Goal: Information Seeking & Learning: Understand process/instructions

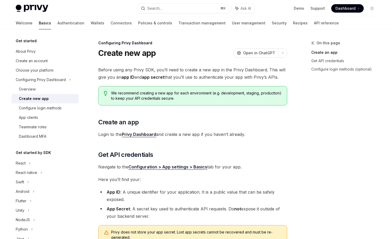
click at [343, 9] on span "Dashboard" at bounding box center [346, 8] width 20 height 5
click at [58, 105] on div "Configure login methods" at bounding box center [40, 108] width 43 height 6
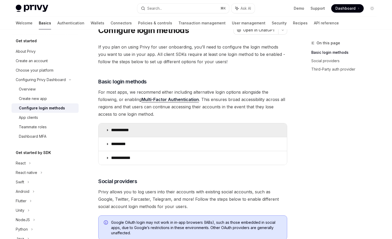
scroll to position [25, 0]
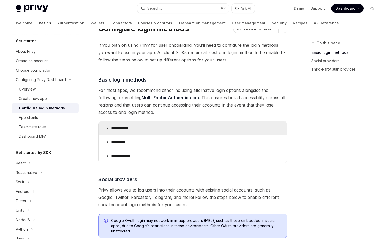
click at [110, 128] on summary "**********" at bounding box center [193, 128] width 189 height 14
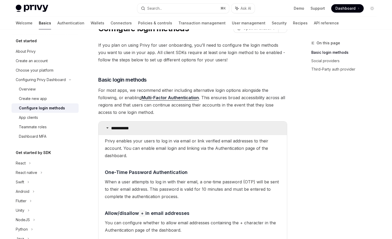
click at [109, 127] on summary "**********" at bounding box center [193, 128] width 189 height 14
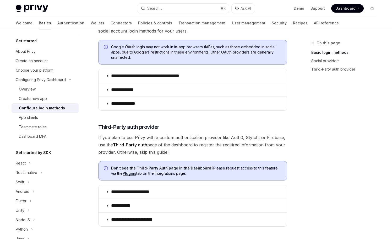
scroll to position [16, 0]
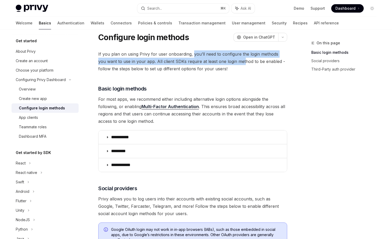
drag, startPoint x: 192, startPoint y: 55, endPoint x: 234, endPoint y: 62, distance: 43.2
click at [234, 62] on span "If you plan on using Privy for user onboarding, you’ll need to configure the lo…" at bounding box center [192, 61] width 189 height 22
click at [233, 65] on span "If you plan on using Privy for user onboarding, you’ll need to configure the lo…" at bounding box center [192, 61] width 189 height 22
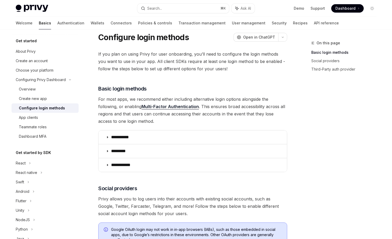
click at [201, 66] on span "If you plan on using Privy for user onboarding, you’ll need to configure the lo…" at bounding box center [192, 61] width 189 height 22
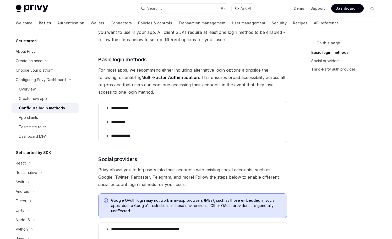
scroll to position [46, 0]
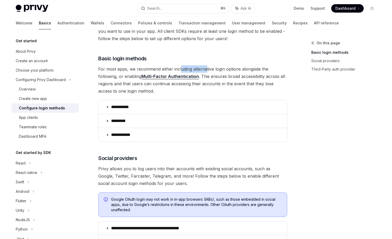
drag, startPoint x: 180, startPoint y: 67, endPoint x: 207, endPoint y: 68, distance: 26.8
click at [207, 68] on span "For most apps, we recommend either including alternative login options alongsid…" at bounding box center [192, 79] width 189 height 29
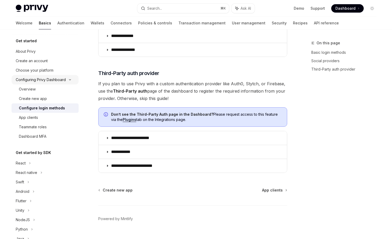
scroll to position [251, 0]
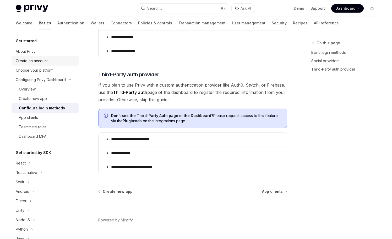
click at [60, 64] on div "Create an account" at bounding box center [46, 61] width 60 height 6
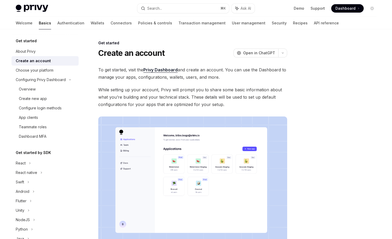
scroll to position [90, 0]
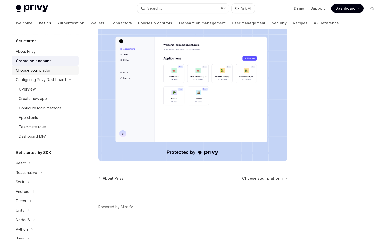
click at [55, 74] on link "Choose your platform" at bounding box center [45, 70] width 67 height 9
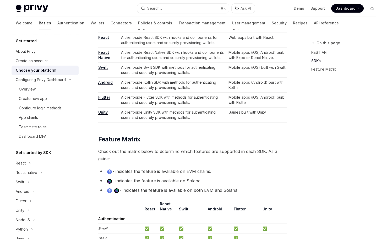
scroll to position [97, 0]
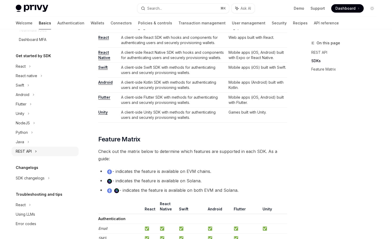
click at [31, 152] on div "REST API" at bounding box center [24, 151] width 16 height 6
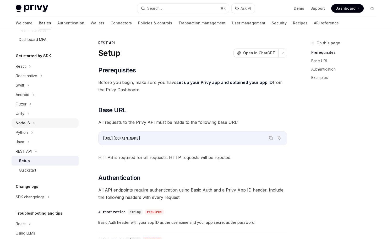
click at [31, 125] on div "NodeJS" at bounding box center [45, 122] width 67 height 9
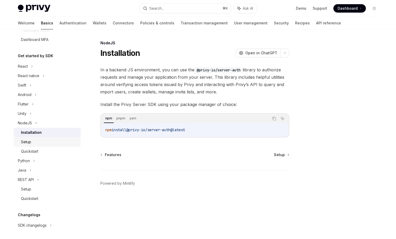
click at [37, 144] on div "Setup" at bounding box center [49, 142] width 57 height 6
type textarea "*"
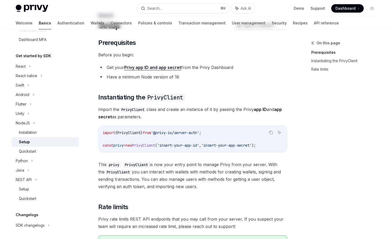
scroll to position [53, 0]
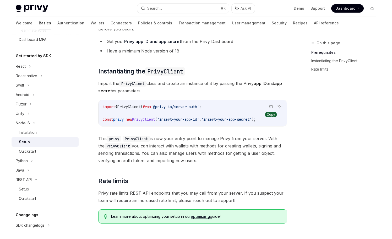
click at [269, 105] on button "Copy the contents from the code block" at bounding box center [271, 106] width 7 height 7
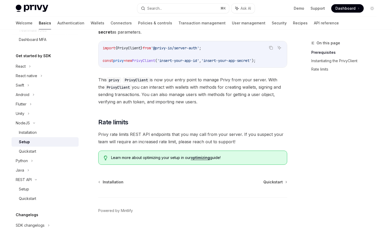
scroll to position [116, 0]
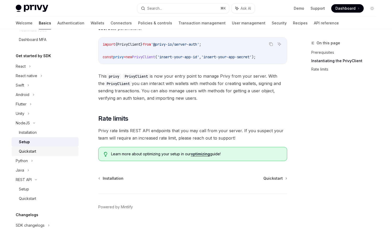
click at [50, 149] on div "Quickstart" at bounding box center [47, 151] width 57 height 6
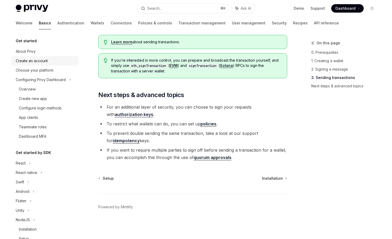
click at [52, 61] on div "Create an account" at bounding box center [46, 61] width 60 height 6
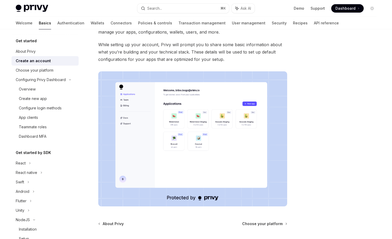
scroll to position [90, 0]
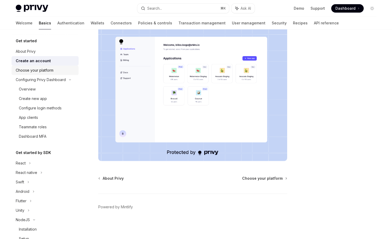
click at [39, 71] on div "Choose your platform" at bounding box center [35, 70] width 38 height 6
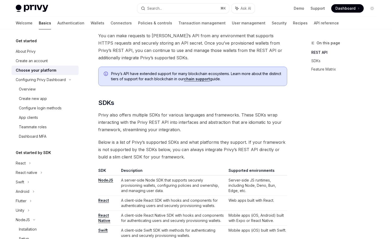
scroll to position [196, 0]
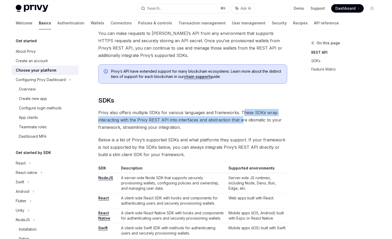
drag, startPoint x: 241, startPoint y: 113, endPoint x: 241, endPoint y: 117, distance: 4.2
click at [241, 117] on span "Privy also offers multiple SDKs for various languages and frameworks. These SDK…" at bounding box center [192, 120] width 189 height 22
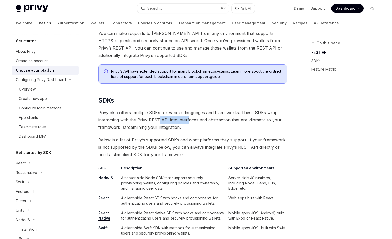
drag, startPoint x: 158, startPoint y: 121, endPoint x: 187, endPoint y: 121, distance: 29.4
click at [187, 121] on span "Privy also offers multiple SDKs for various languages and frameworks. These SDK…" at bounding box center [192, 120] width 189 height 22
drag, startPoint x: 198, startPoint y: 120, endPoint x: 215, endPoint y: 122, distance: 16.7
click at [215, 122] on span "Privy also offers multiple SDKs for various languages and frameworks. These SDK…" at bounding box center [192, 120] width 189 height 22
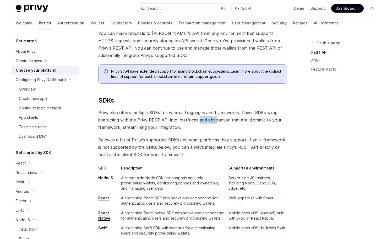
click at [215, 122] on span "Privy also offers multiple SDKs for various languages and frameworks. These SDK…" at bounding box center [192, 120] width 189 height 22
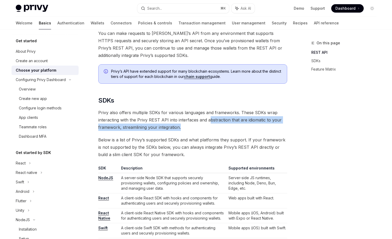
drag, startPoint x: 209, startPoint y: 119, endPoint x: 216, endPoint y: 127, distance: 10.6
click at [216, 127] on span "Privy also offers multiple SDKs for various languages and frameworks. These SDK…" at bounding box center [192, 120] width 189 height 22
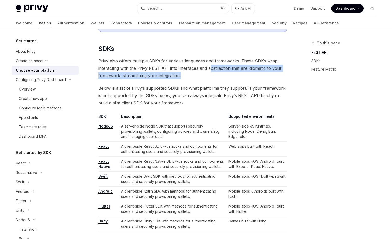
scroll to position [251, 0]
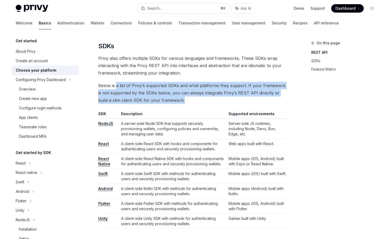
drag, startPoint x: 118, startPoint y: 87, endPoint x: 171, endPoint y: 98, distance: 54.2
click at [171, 98] on span "Below is a list of Privy’s supported SDKs and what platforms they support. If y…" at bounding box center [192, 93] width 189 height 22
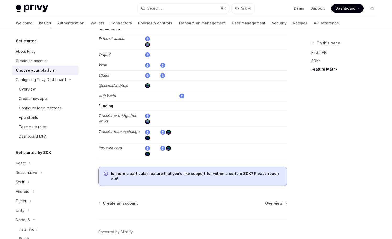
scroll to position [948, 0]
click at [46, 87] on div "Overview" at bounding box center [47, 89] width 57 height 6
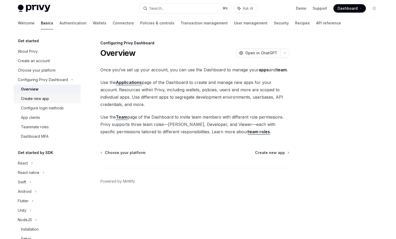
click at [38, 102] on link "Create new app" at bounding box center [47, 98] width 67 height 9
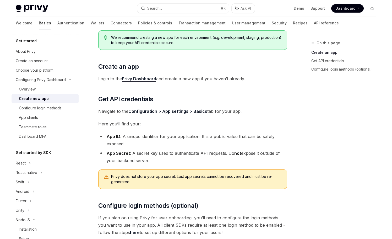
scroll to position [115, 0]
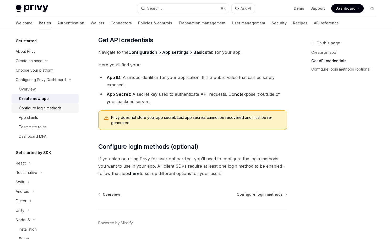
click at [54, 110] on div "Configure login methods" at bounding box center [40, 108] width 43 height 6
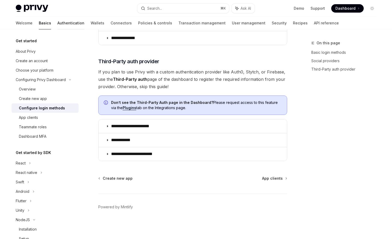
click at [57, 19] on link "Authentication" at bounding box center [70, 23] width 27 height 13
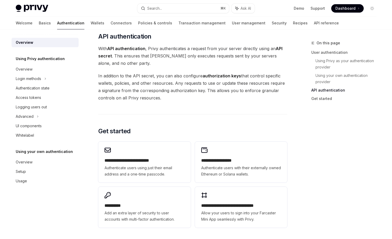
scroll to position [404, 0]
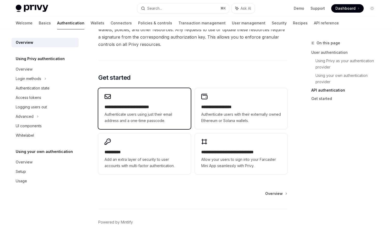
click at [144, 96] on div "**********" at bounding box center [144, 108] width 92 height 41
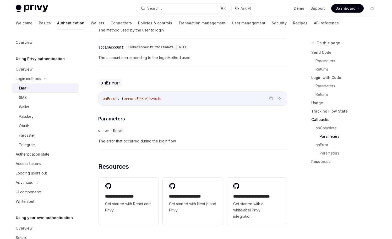
scroll to position [1045, 0]
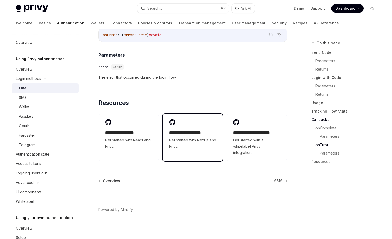
click at [205, 130] on h2 "**********" at bounding box center [192, 133] width 47 height 6
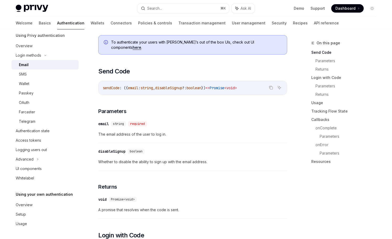
scroll to position [0, 0]
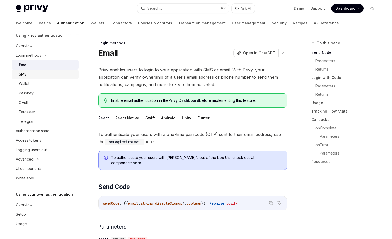
click at [65, 77] on div "SMS" at bounding box center [47, 74] width 57 height 6
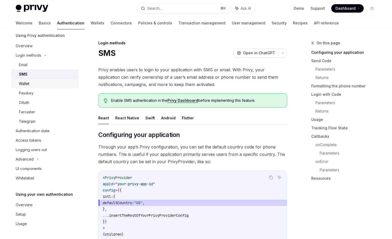
click at [63, 81] on div "Wallet" at bounding box center [47, 83] width 57 height 6
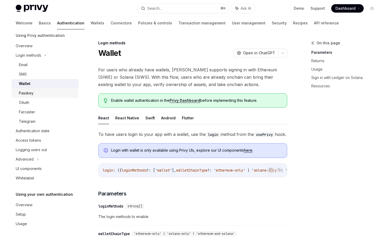
click at [63, 90] on div "Passkey" at bounding box center [47, 93] width 57 height 6
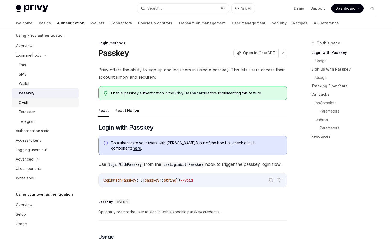
click at [62, 100] on div "OAuth" at bounding box center [47, 102] width 57 height 6
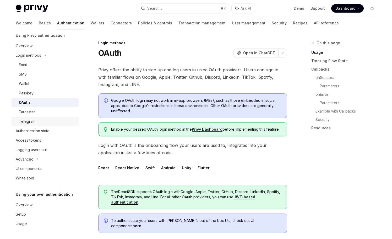
click at [59, 117] on link "Telegram" at bounding box center [45, 121] width 67 height 9
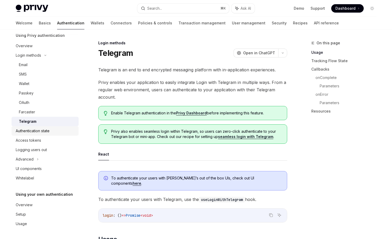
click at [58, 128] on div "Authentication state" at bounding box center [46, 131] width 60 height 6
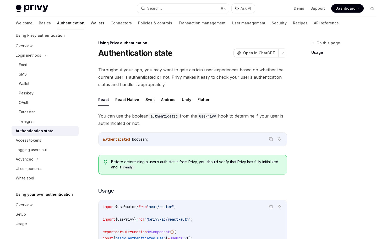
click at [91, 23] on link "Wallets" at bounding box center [98, 23] width 14 height 13
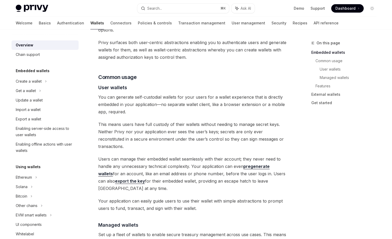
scroll to position [327, 0]
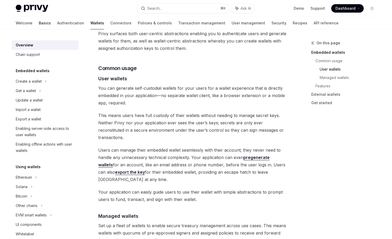
click at [39, 23] on link "Basics" at bounding box center [45, 23] width 12 height 13
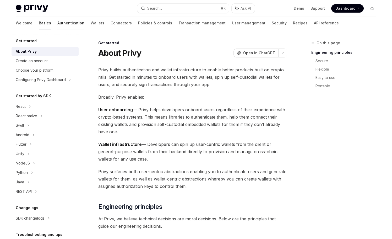
click at [57, 23] on link "Authentication" at bounding box center [70, 23] width 27 height 13
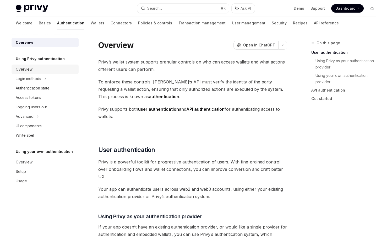
click at [44, 68] on div "Overview" at bounding box center [46, 69] width 60 height 6
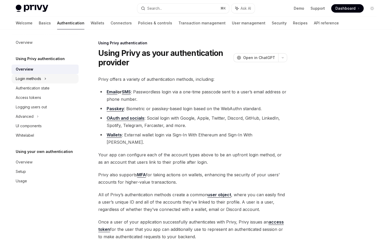
click at [45, 77] on icon at bounding box center [45, 79] width 2 height 6
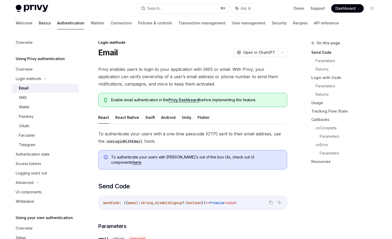
click at [39, 24] on link "Basics" at bounding box center [45, 23] width 12 height 13
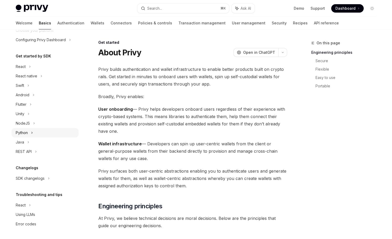
scroll to position [40, 0]
click at [45, 121] on div "NodeJS" at bounding box center [45, 122] width 67 height 9
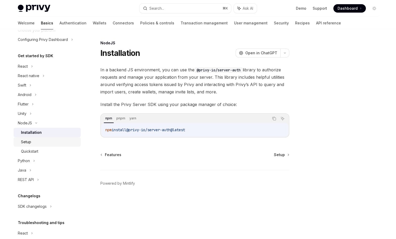
click at [37, 141] on div "Setup" at bounding box center [49, 142] width 57 height 6
type textarea "*"
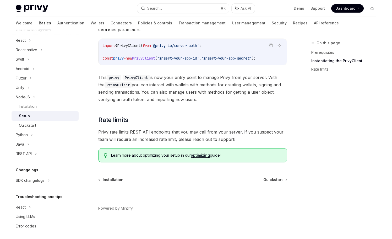
scroll to position [68, 0]
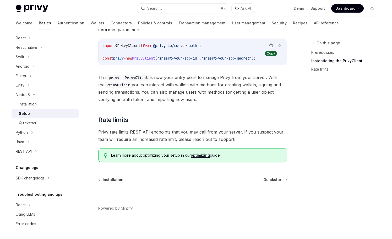
click at [273, 44] on button "Copy the contents from the code block" at bounding box center [271, 45] width 7 height 7
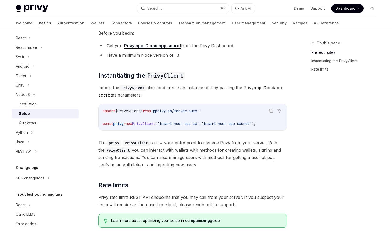
scroll to position [32, 0]
